Goal: Find specific page/section: Find specific page/section

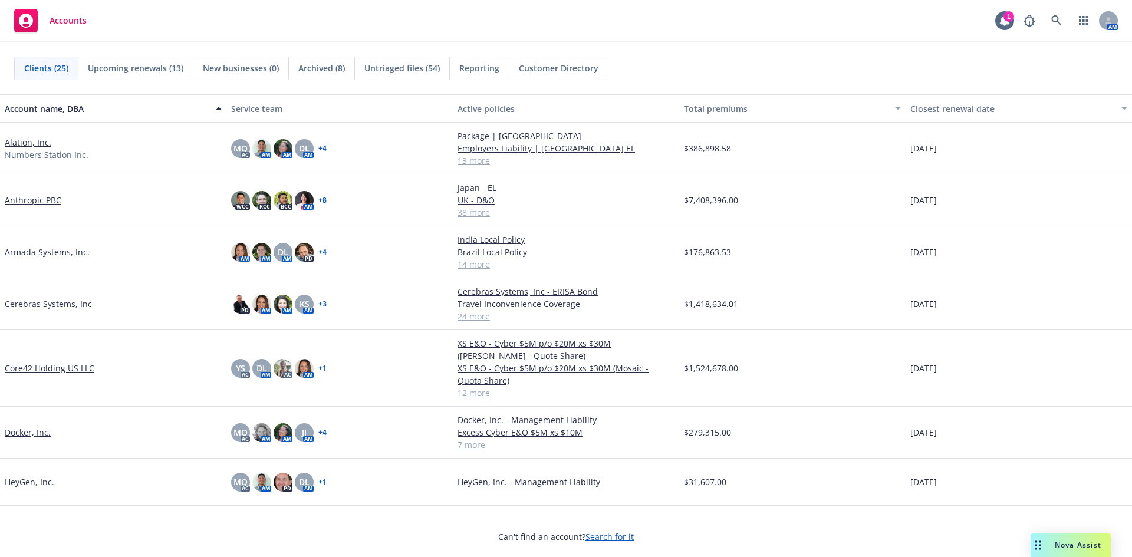
drag, startPoint x: 739, startPoint y: 19, endPoint x: 1086, endPoint y: 48, distance: 348.4
click at [739, 19] on div "Accounts 1 AM" at bounding box center [566, 21] width 1132 height 42
click at [1002, 24] on icon at bounding box center [1004, 20] width 9 height 11
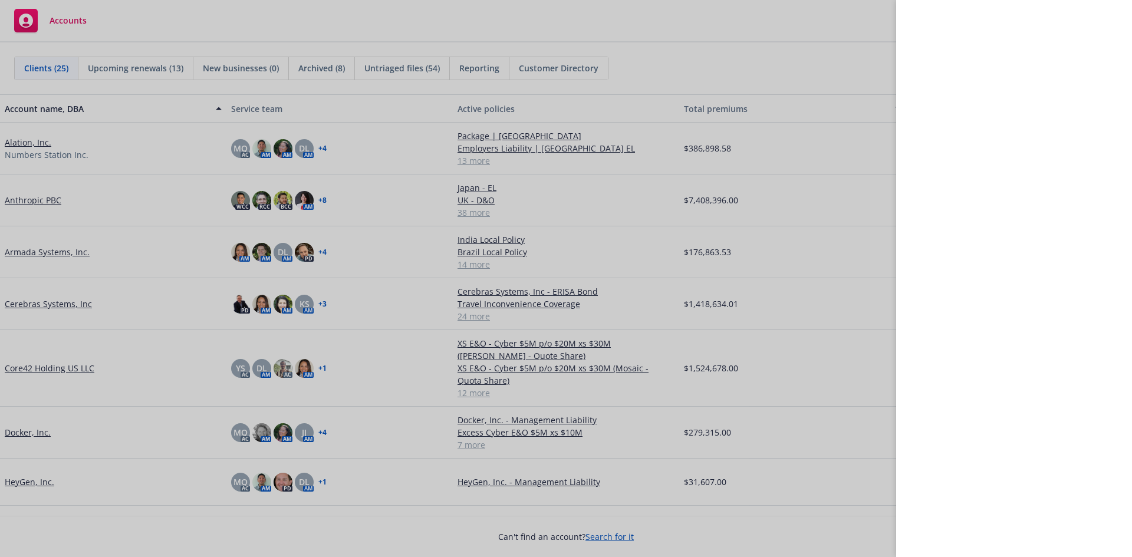
click at [225, 22] on div at bounding box center [566, 278] width 1132 height 557
